Goal: Task Accomplishment & Management: Manage account settings

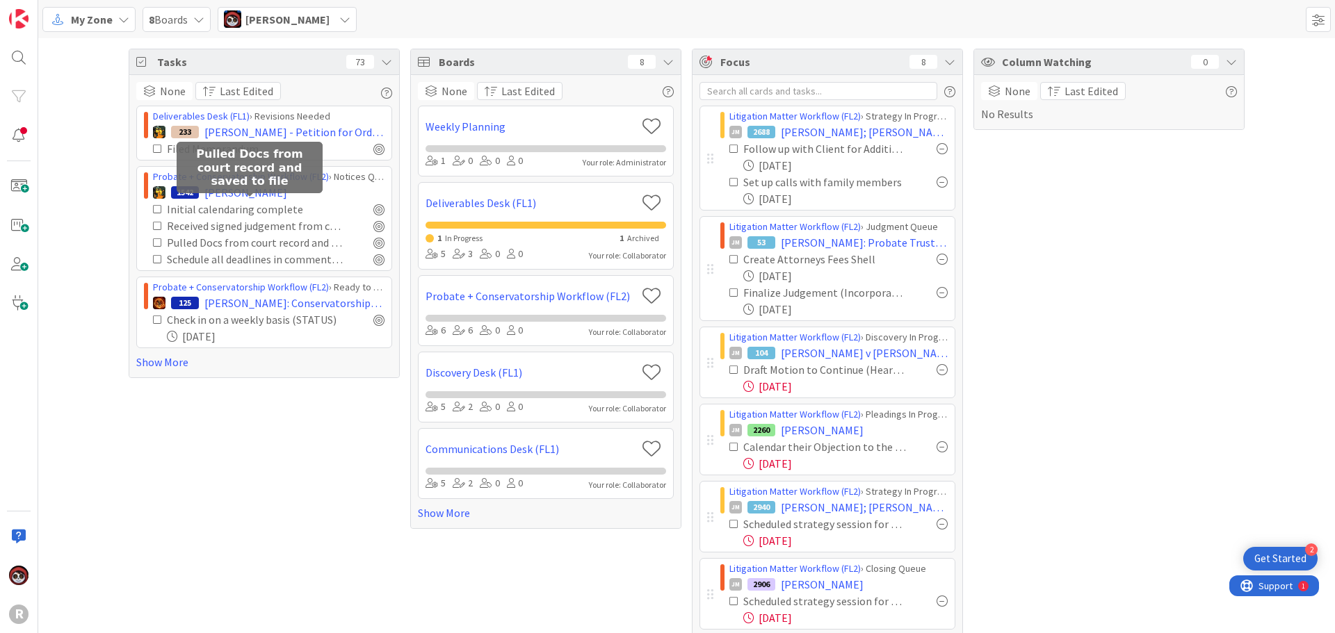
scroll to position [37, 0]
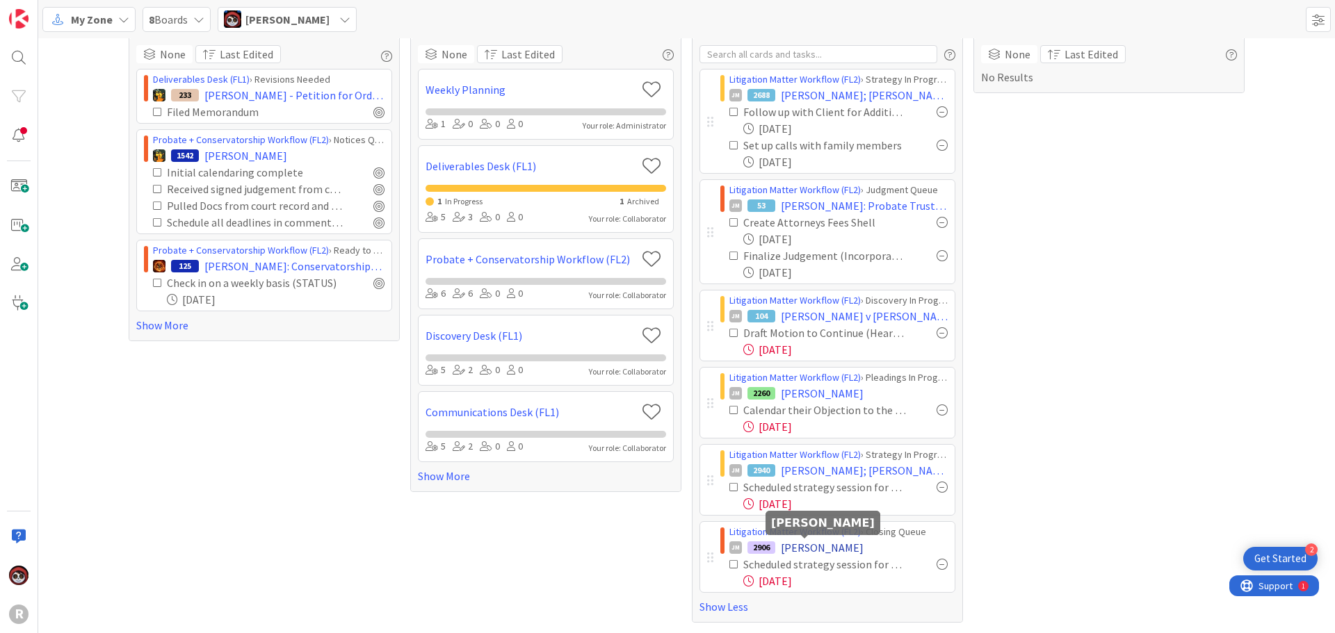
click at [807, 548] on span "[PERSON_NAME]" at bounding box center [822, 547] width 83 height 17
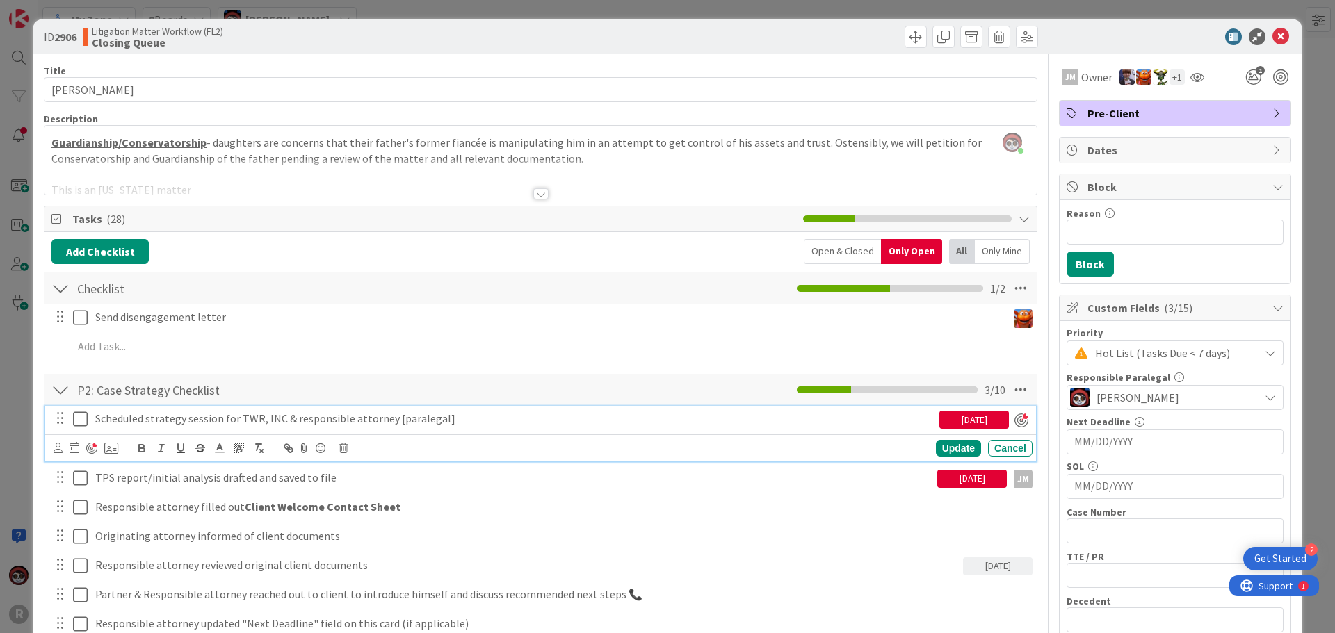
click at [306, 419] on p "Scheduled strategy session for TWR, INC & responsible attorney [paralegal]" at bounding box center [514, 419] width 838 height 16
click at [345, 448] on icon at bounding box center [343, 448] width 8 height 10
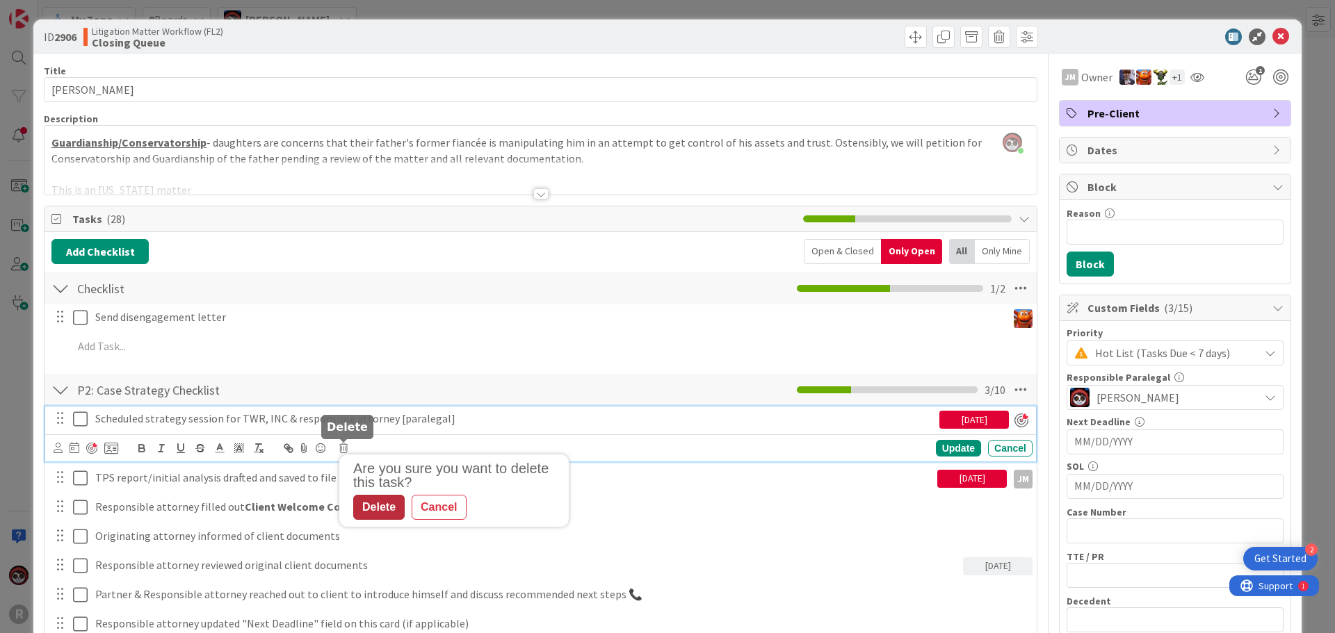
click at [387, 505] on div "Delete" at bounding box center [378, 507] width 51 height 25
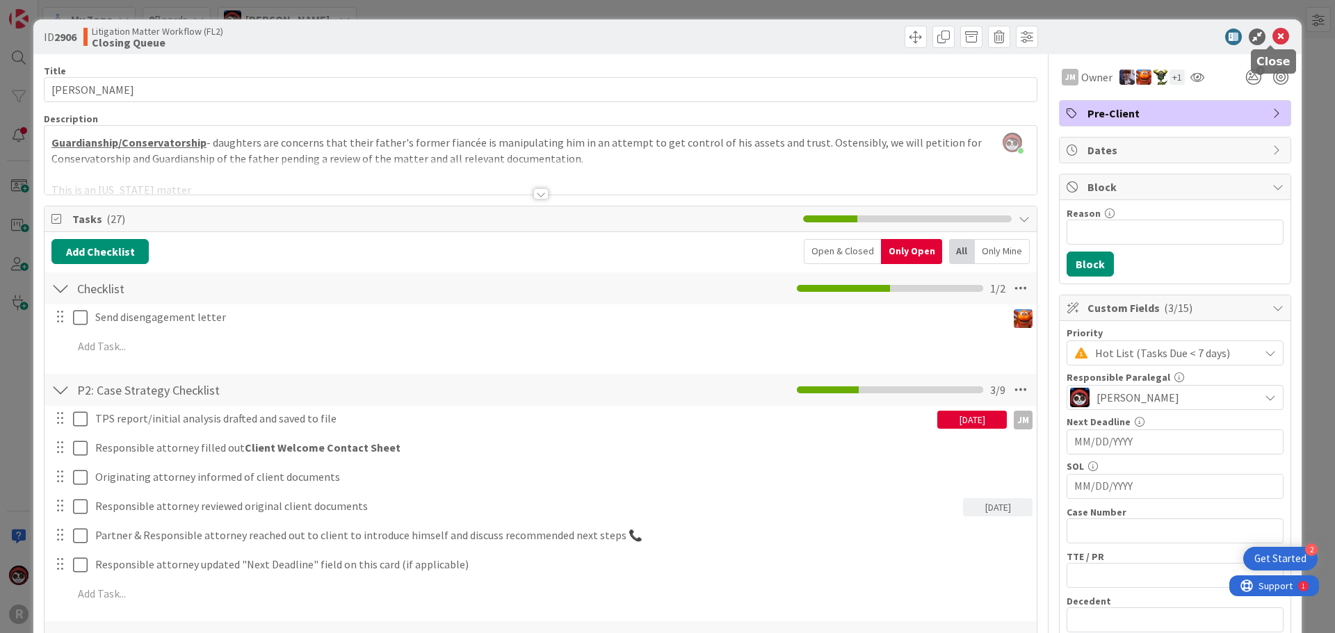
click at [1272, 35] on icon at bounding box center [1280, 36] width 17 height 17
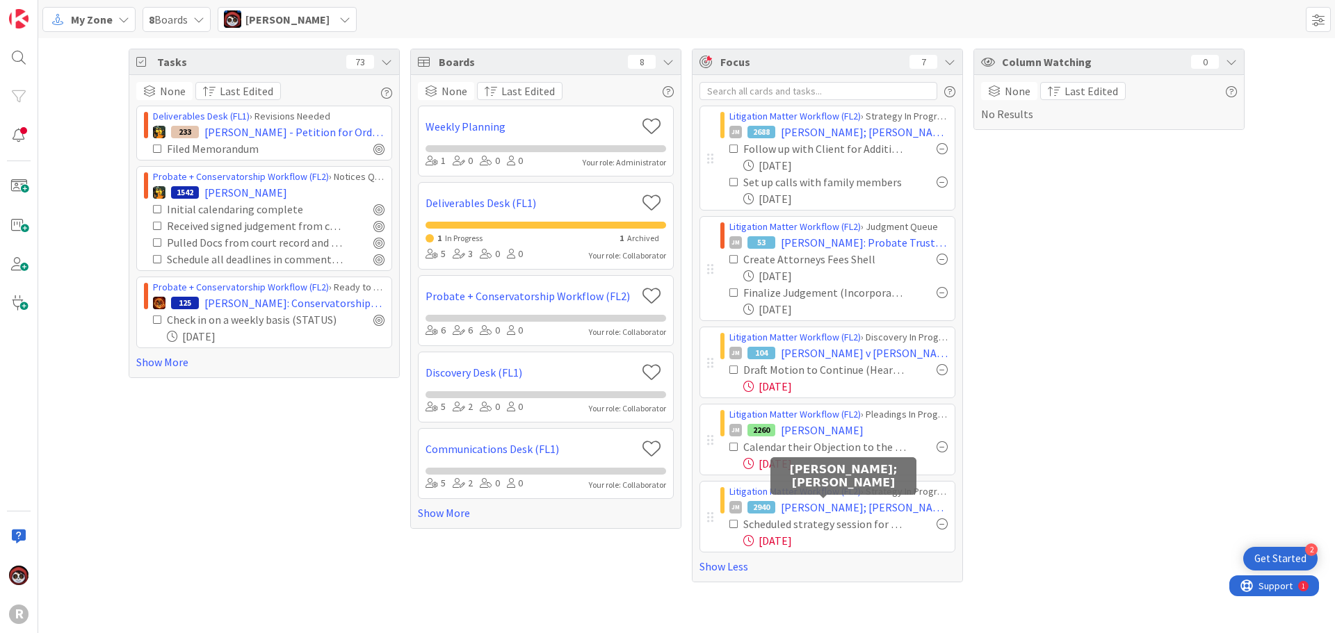
click at [828, 514] on span "[PERSON_NAME]; [PERSON_NAME]" at bounding box center [864, 507] width 167 height 17
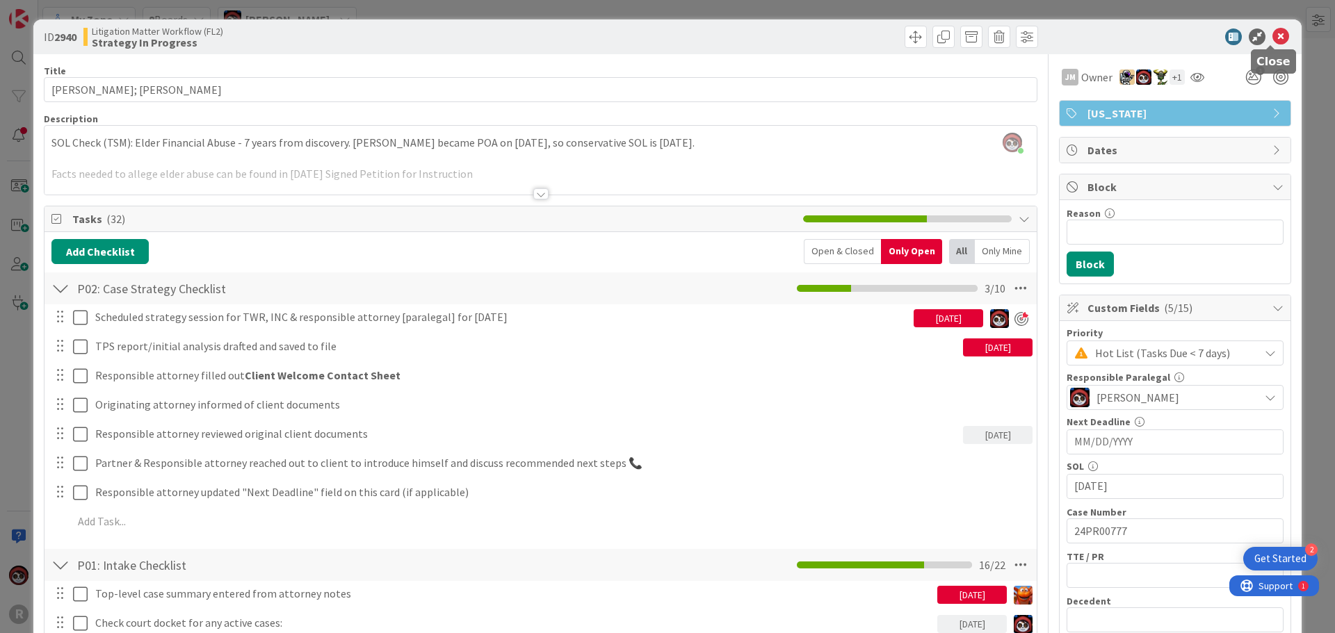
click at [1272, 35] on icon at bounding box center [1280, 36] width 17 height 17
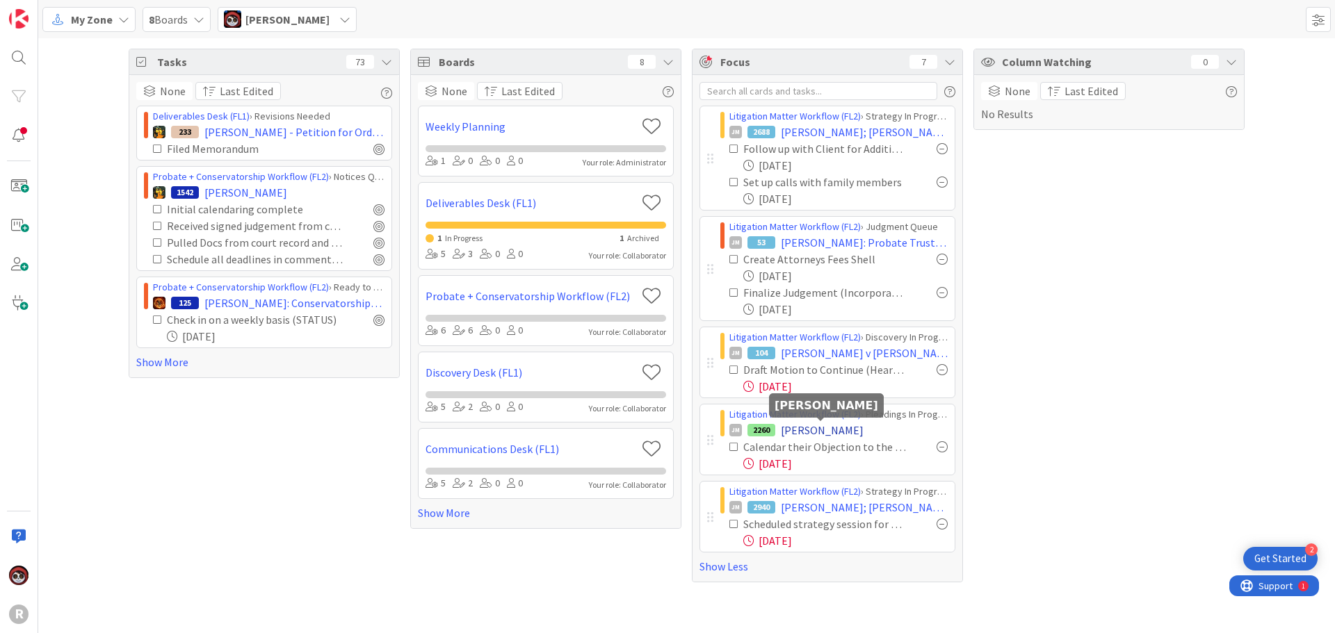
click at [799, 429] on span "[PERSON_NAME]" at bounding box center [822, 430] width 83 height 17
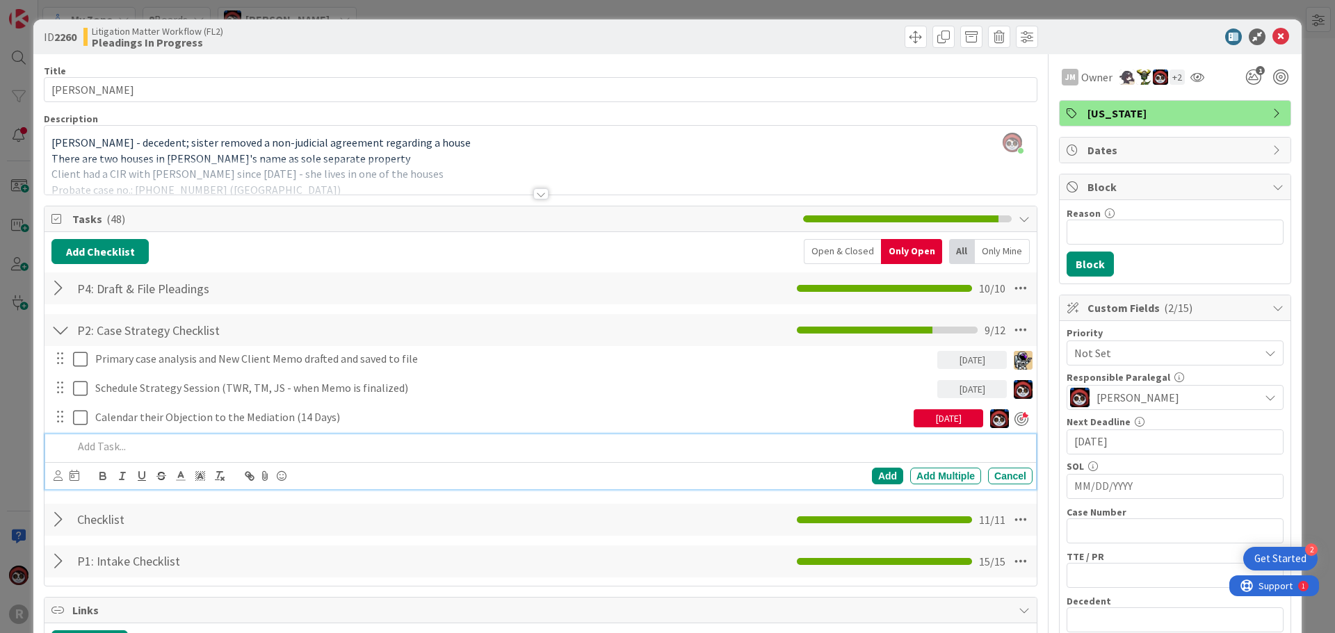
click at [317, 453] on p at bounding box center [550, 447] width 954 height 16
click at [533, 193] on div at bounding box center [540, 193] width 15 height 11
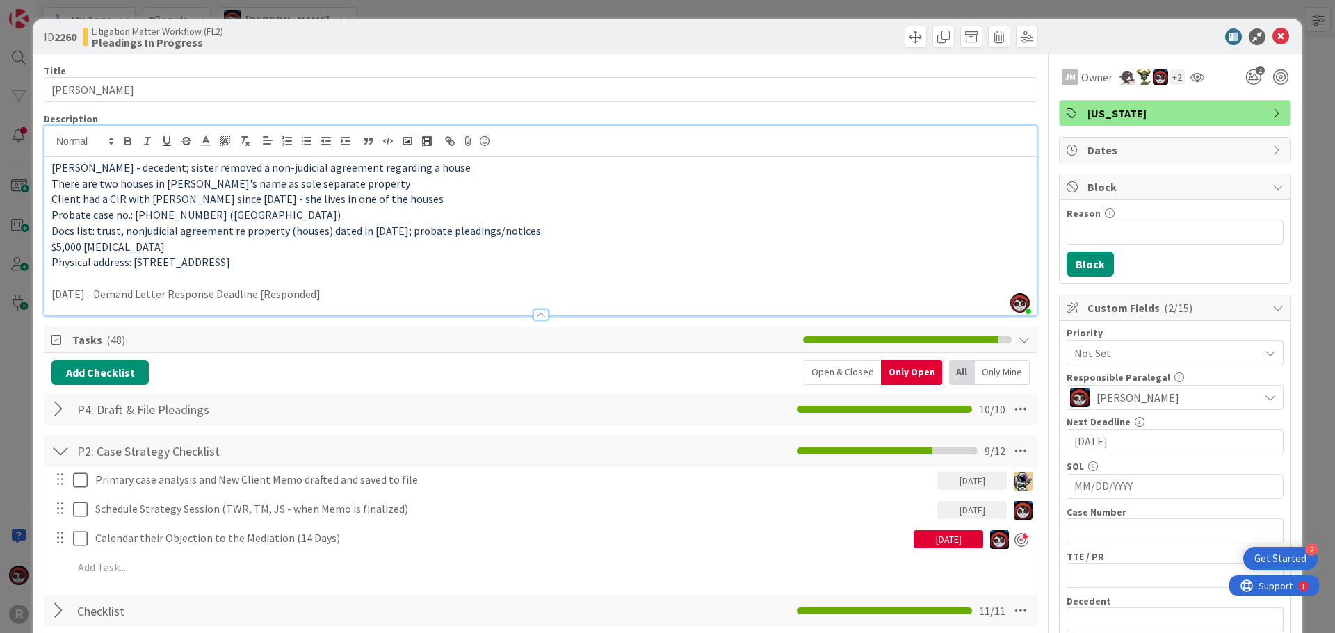
click at [405, 293] on p "[DATE] - Demand Letter Response Deadline [Responded]" at bounding box center [540, 294] width 978 height 16
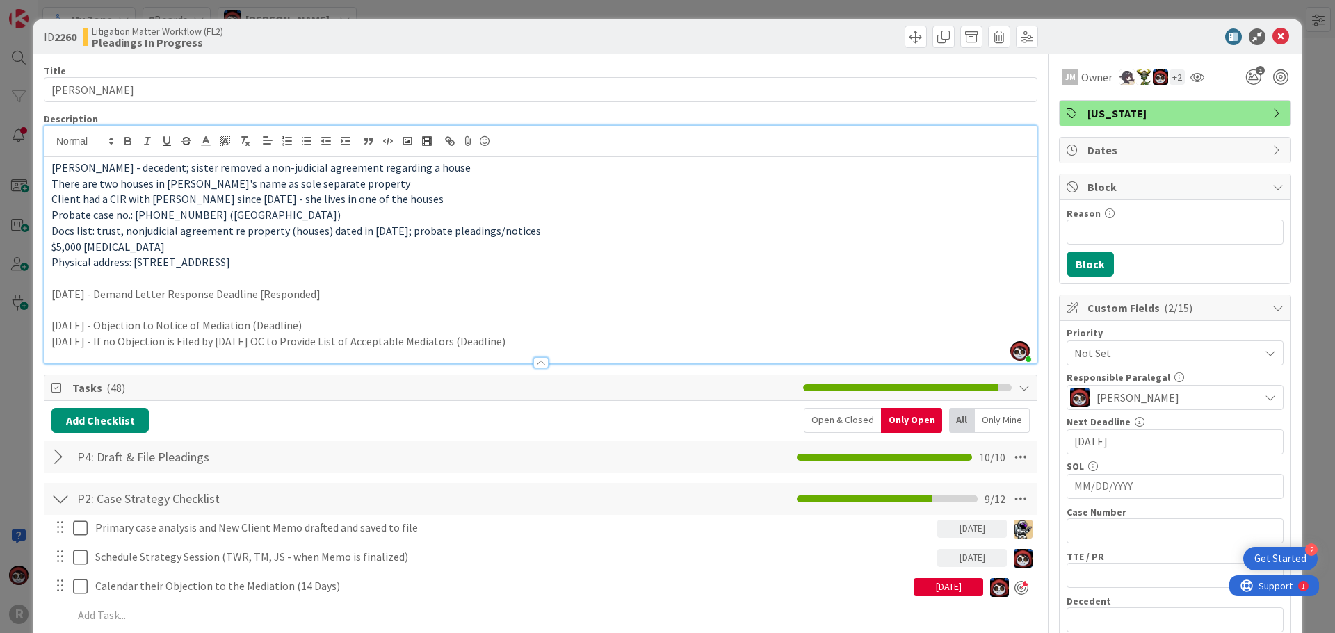
click at [321, 341] on p "[DATE] - If no Objection is Filed by [DATE] OC to Provide List of Acceptable Me…" at bounding box center [540, 342] width 978 height 16
click at [677, 327] on p "[DATE] - Objection to Notice of Mediation (Deadline)" at bounding box center [540, 326] width 978 height 16
drag, startPoint x: 484, startPoint y: 346, endPoint x: 506, endPoint y: 346, distance: 21.5
click at [484, 346] on p "[DATE] - If no Objection is Filed by [DATE] OC is to Provide List of Acceptable…" at bounding box center [540, 342] width 978 height 16
drag, startPoint x: 568, startPoint y: 345, endPoint x: 137, endPoint y: 340, distance: 431.0
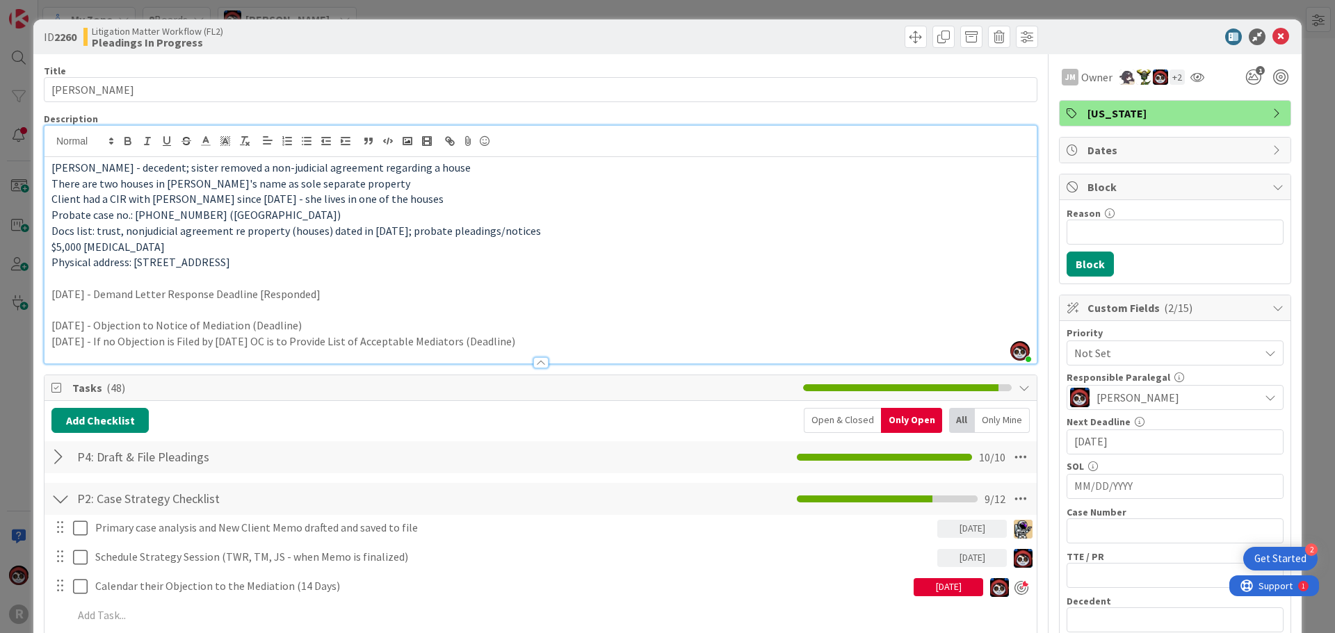
click at [137, 340] on p "[DATE] - If no Objection is Filed by [DATE] OC is to Provide List of Acceptable…" at bounding box center [540, 342] width 978 height 16
copy p "If no Objection is Filed by [DATE] OC is to Provide List of Acceptable Mediator…"
click at [595, 312] on p at bounding box center [540, 310] width 978 height 16
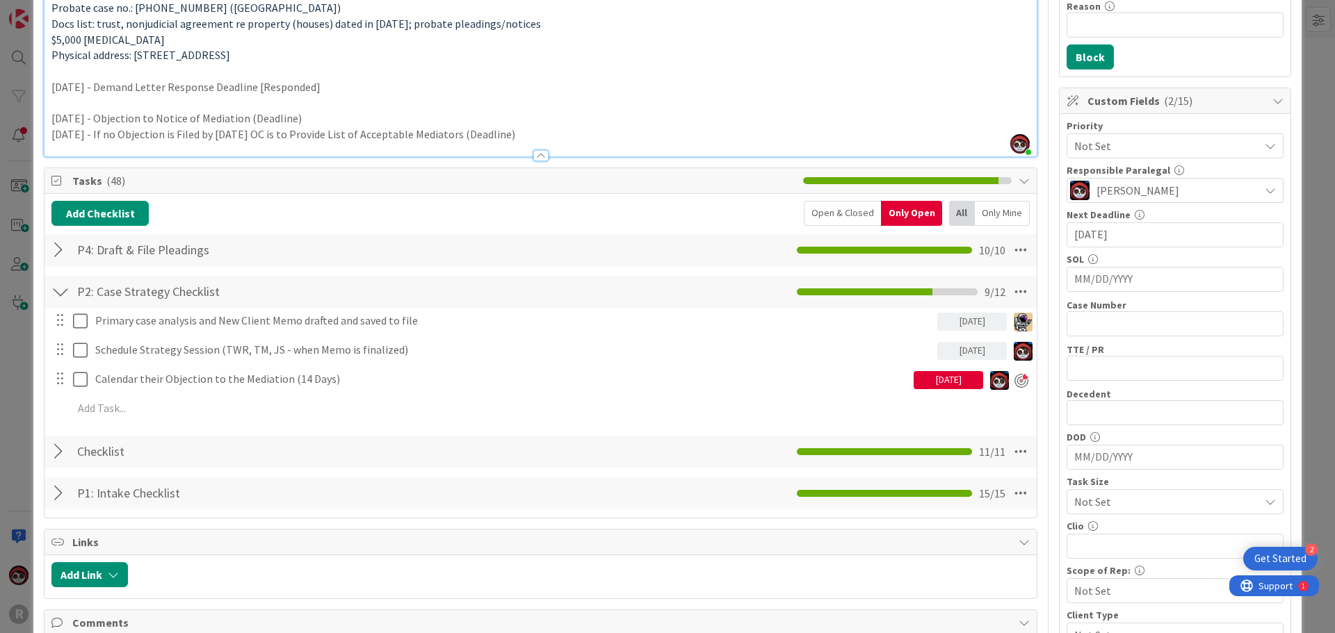
scroll to position [209, 0]
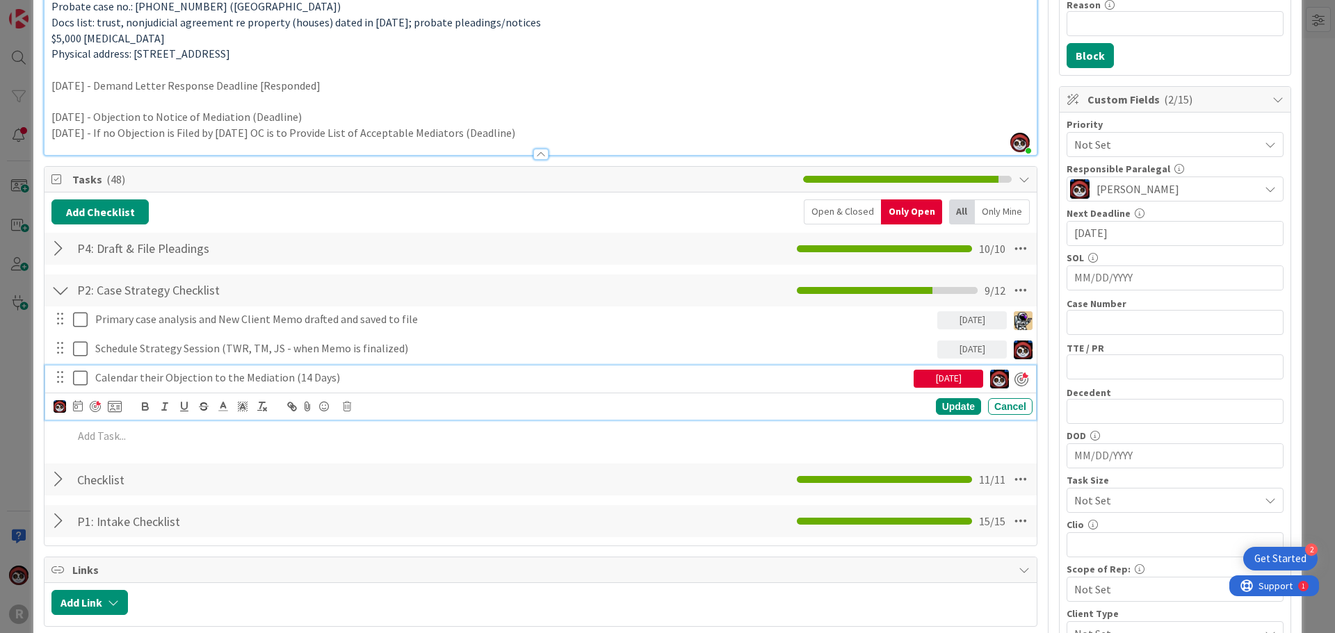
click at [259, 384] on p "Calendar their Objection to the Mediation (14 Days)" at bounding box center [501, 378] width 813 height 16
click at [307, 378] on p "Calendar their Objection to the Mediation (14 Days)" at bounding box center [501, 378] width 813 height 16
drag, startPoint x: 357, startPoint y: 381, endPoint x: 289, endPoint y: 377, distance: 68.2
click at [289, 377] on p "Calendar their Objection to the Mediation (14 Days)" at bounding box center [501, 378] width 813 height 16
click at [936, 405] on div "Update" at bounding box center [958, 406] width 45 height 17
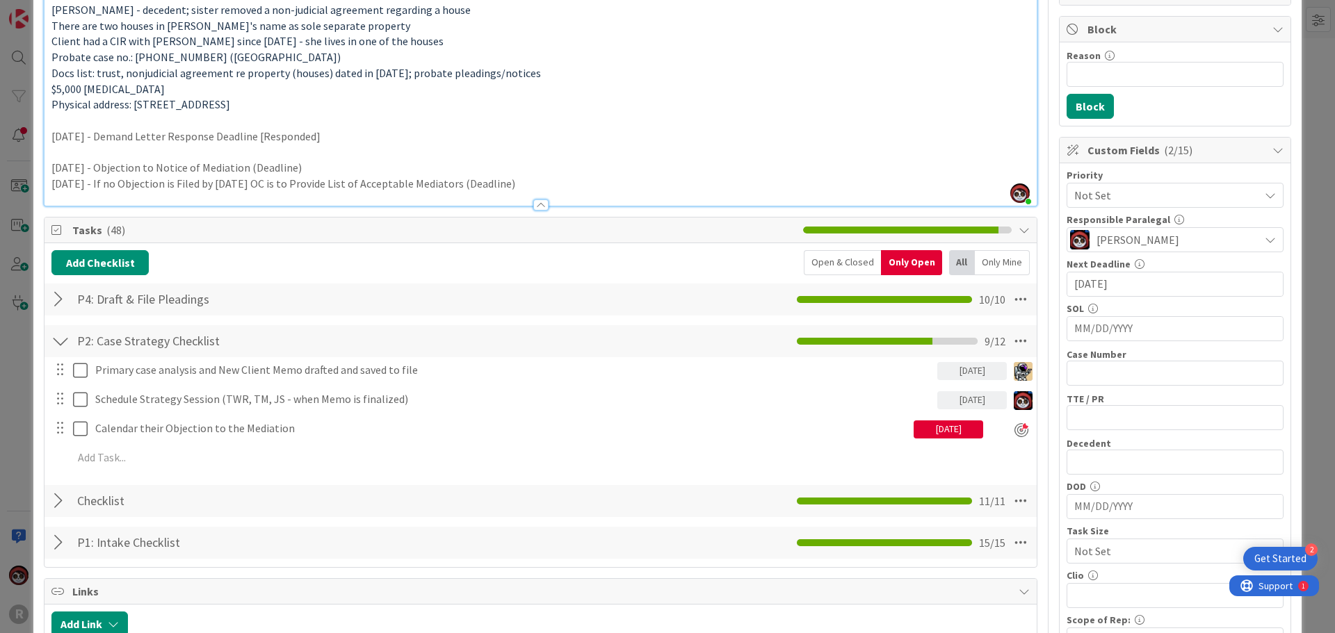
scroll to position [0, 0]
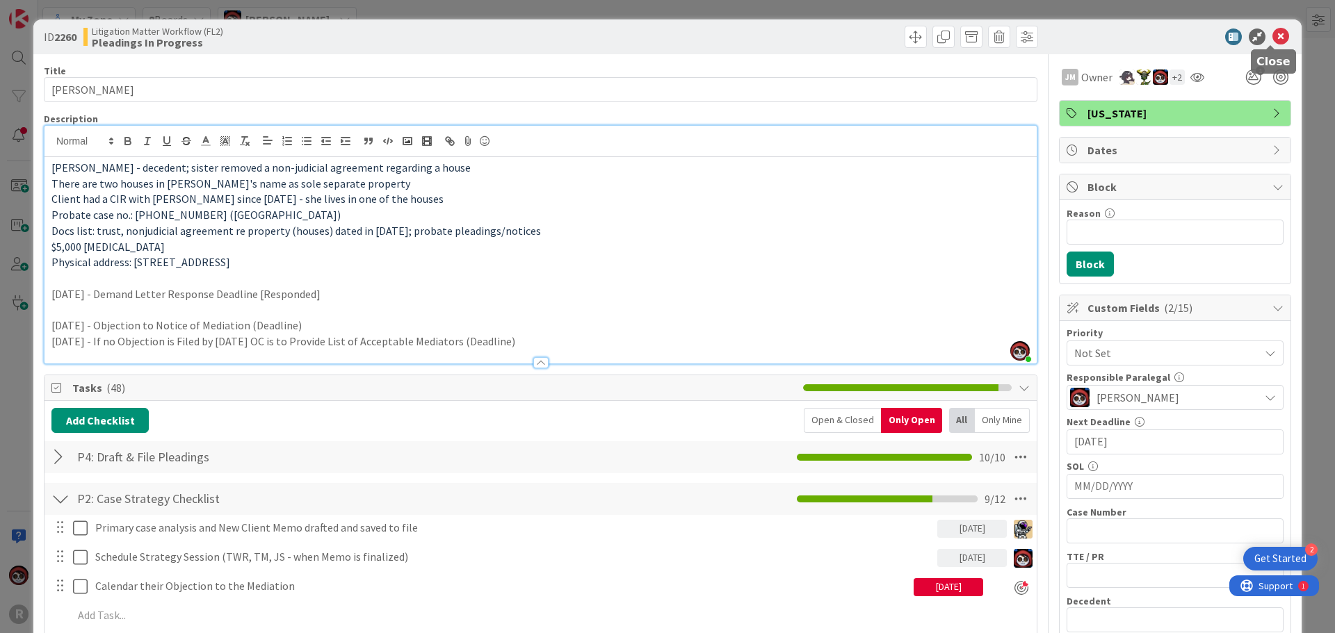
click at [1272, 38] on icon at bounding box center [1280, 36] width 17 height 17
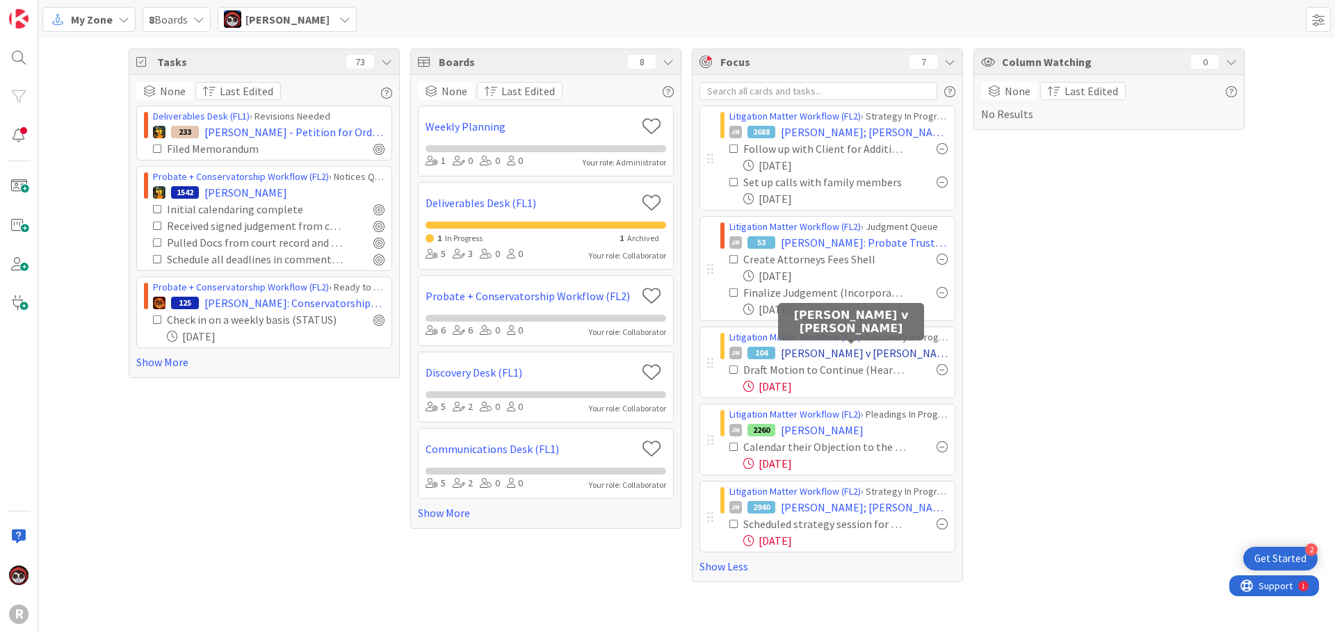
click at [839, 359] on span "[PERSON_NAME] v [PERSON_NAME]" at bounding box center [864, 353] width 167 height 17
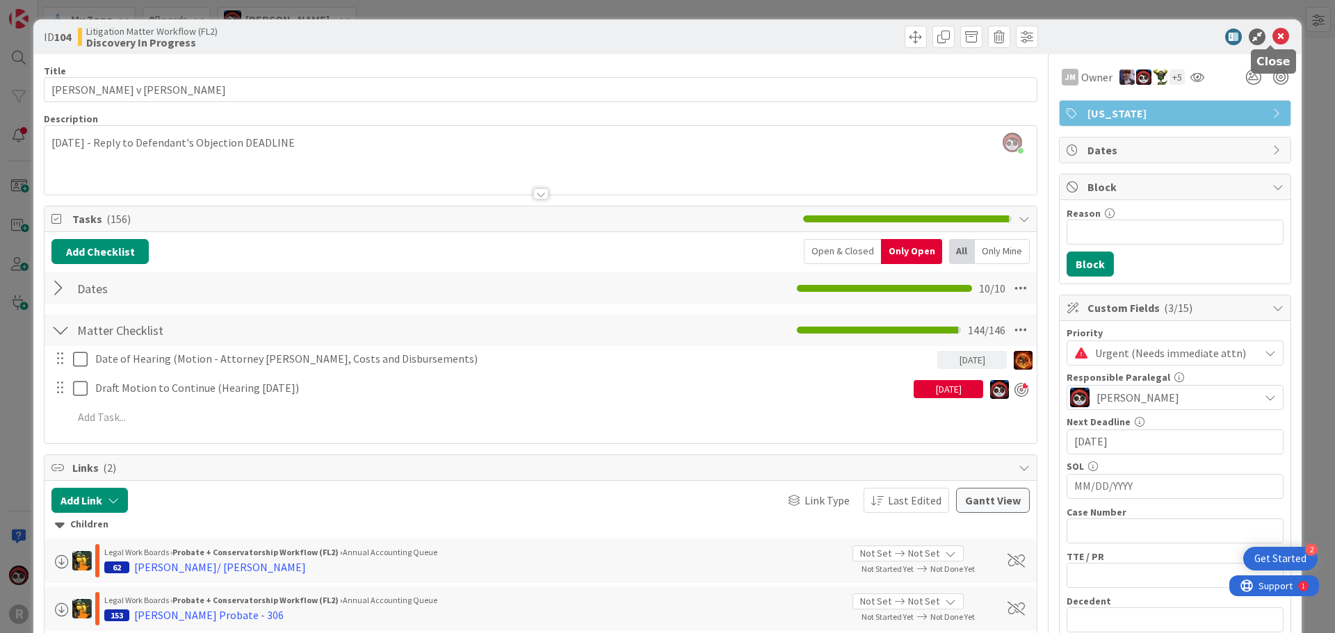
click at [1272, 35] on icon at bounding box center [1280, 36] width 17 height 17
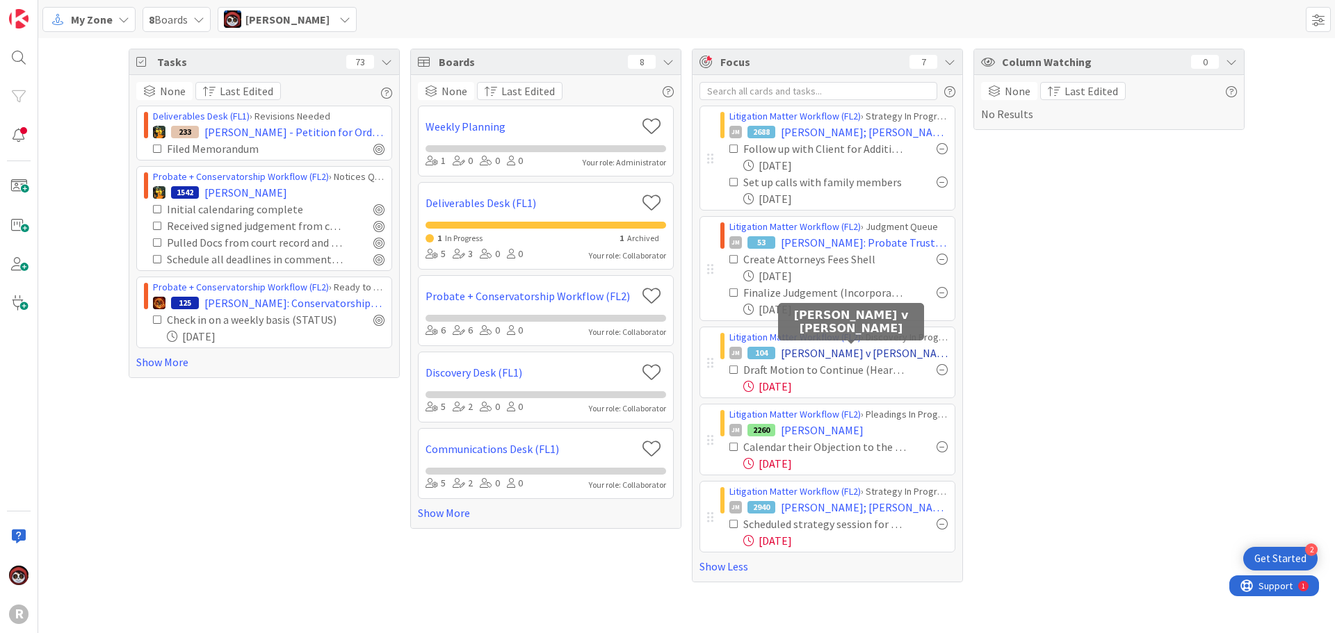
click at [817, 358] on span "[PERSON_NAME] v [PERSON_NAME]" at bounding box center [864, 353] width 167 height 17
